Goal: Book appointment/travel/reservation

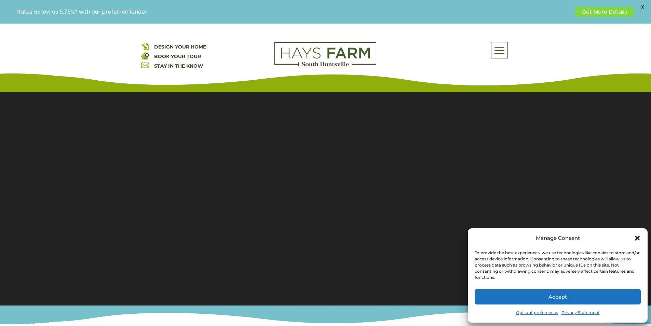
click at [477, 299] on button "Accept" at bounding box center [557, 296] width 166 height 15
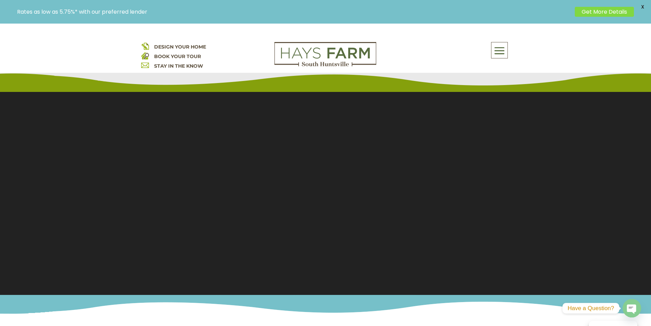
scroll to position [34, 0]
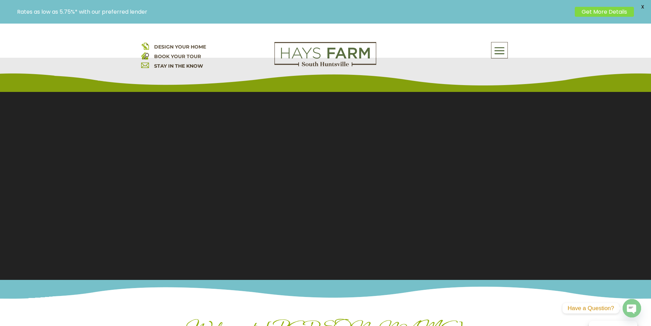
click at [182, 56] on link "BOOK YOUR TOUR" at bounding box center [177, 56] width 47 height 6
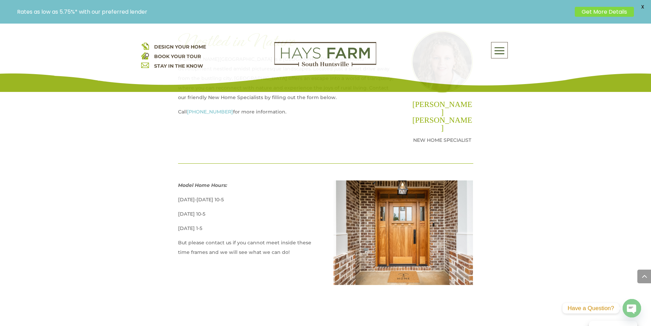
scroll to position [376, 0]
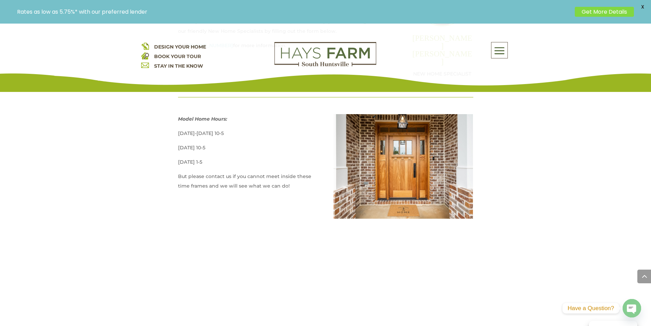
click at [218, 46] on p "DESIGN YOUR HOME BOOK YOUR TOUR STAY IN THE KNOW" at bounding box center [202, 56] width 123 height 29
click at [210, 44] on p "DESIGN YOUR HOME BOOK YOUR TOUR STAY IN THE KNOW" at bounding box center [202, 56] width 123 height 29
click at [194, 44] on span "DESIGN YOUR HOME" at bounding box center [180, 47] width 52 height 6
